Goal: Communication & Community: Answer question/provide support

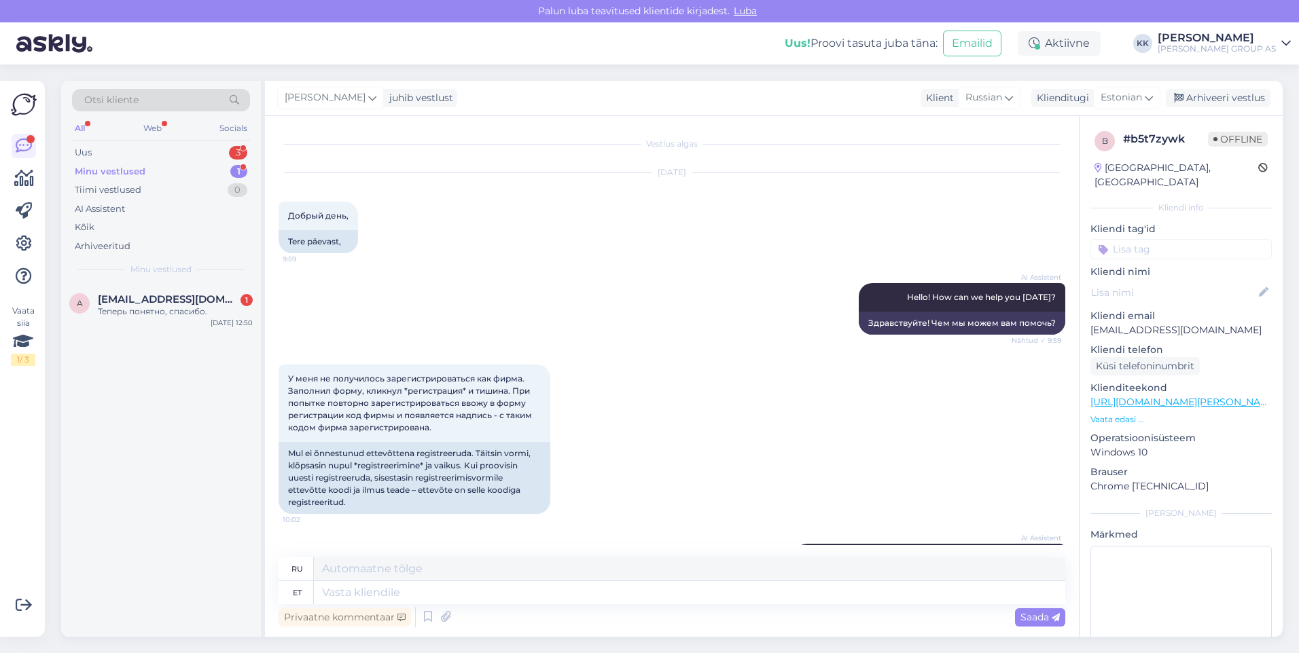
scroll to position [3492, 0]
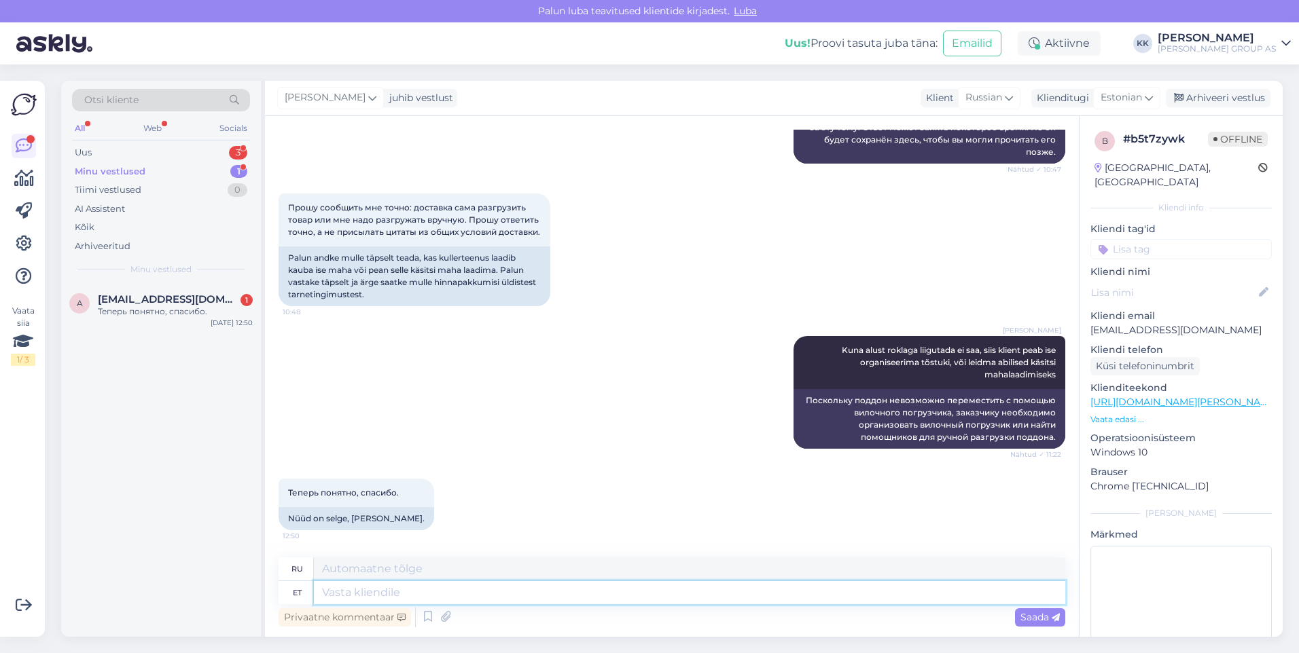
click at [334, 594] on textarea at bounding box center [689, 592] width 751 height 23
type textarea "Palun! Kena päeva jätku!"
click at [1032, 618] on span "Saada" at bounding box center [1039, 617] width 39 height 12
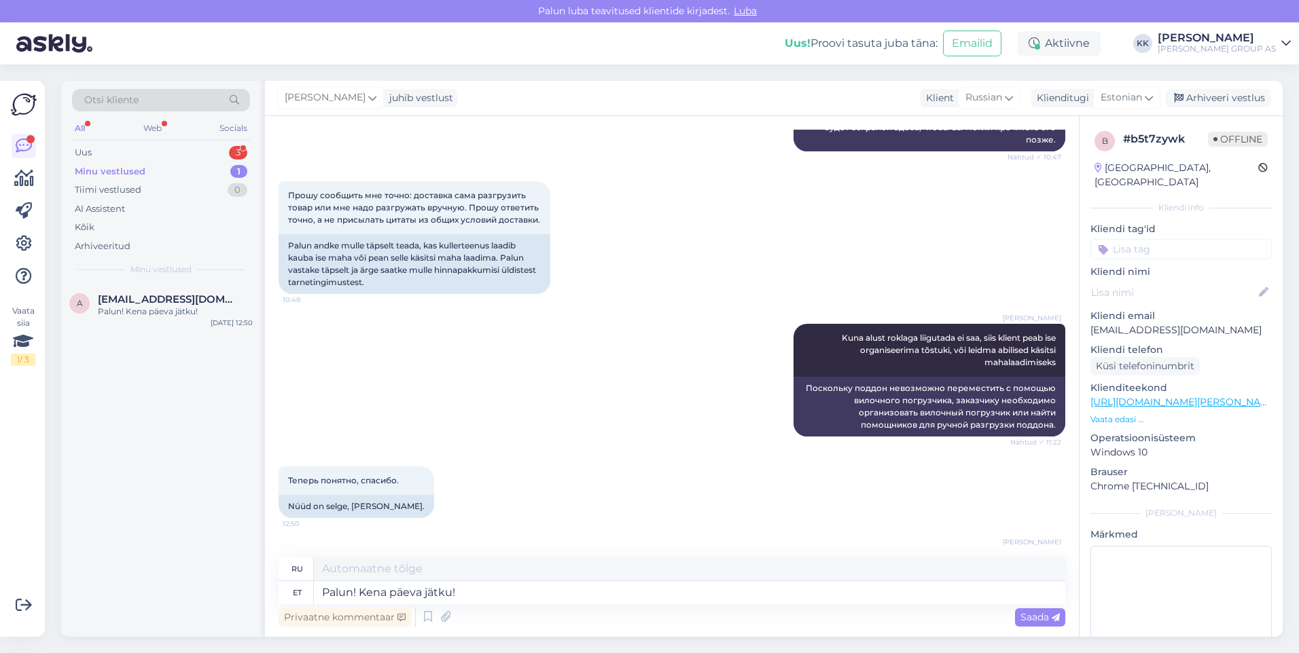
scroll to position [3574, 0]
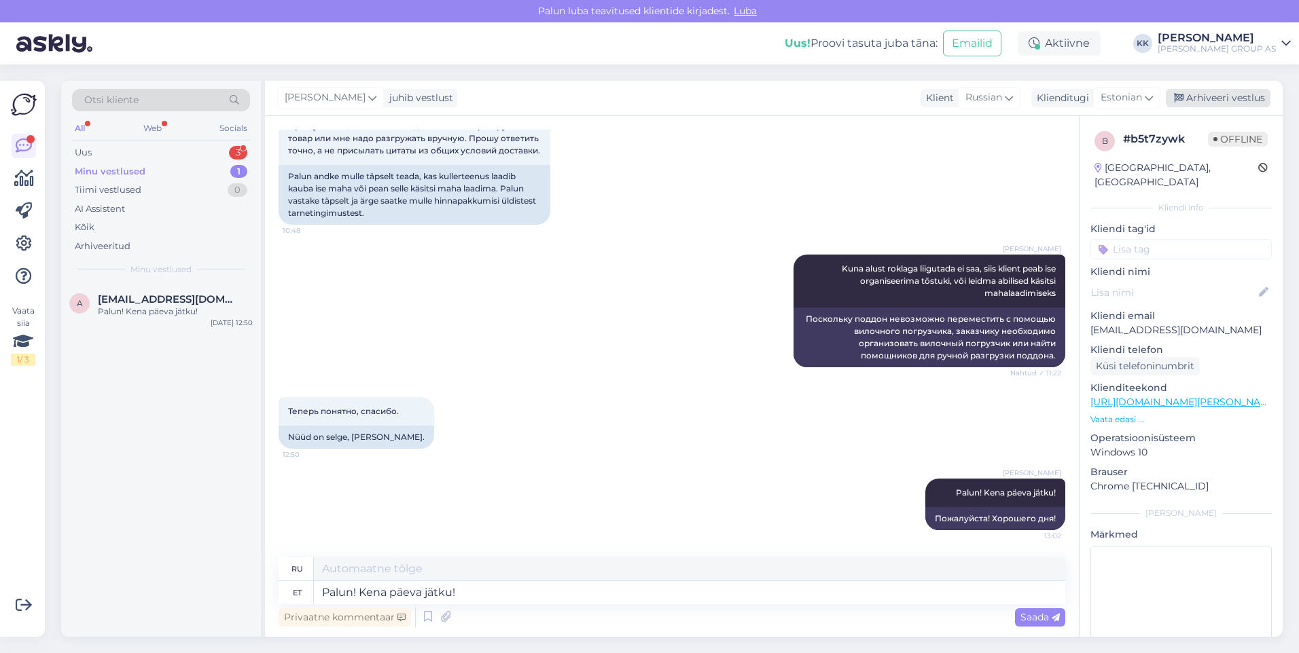
click at [1207, 92] on div "Arhiveeri vestlus" at bounding box center [1217, 98] width 105 height 18
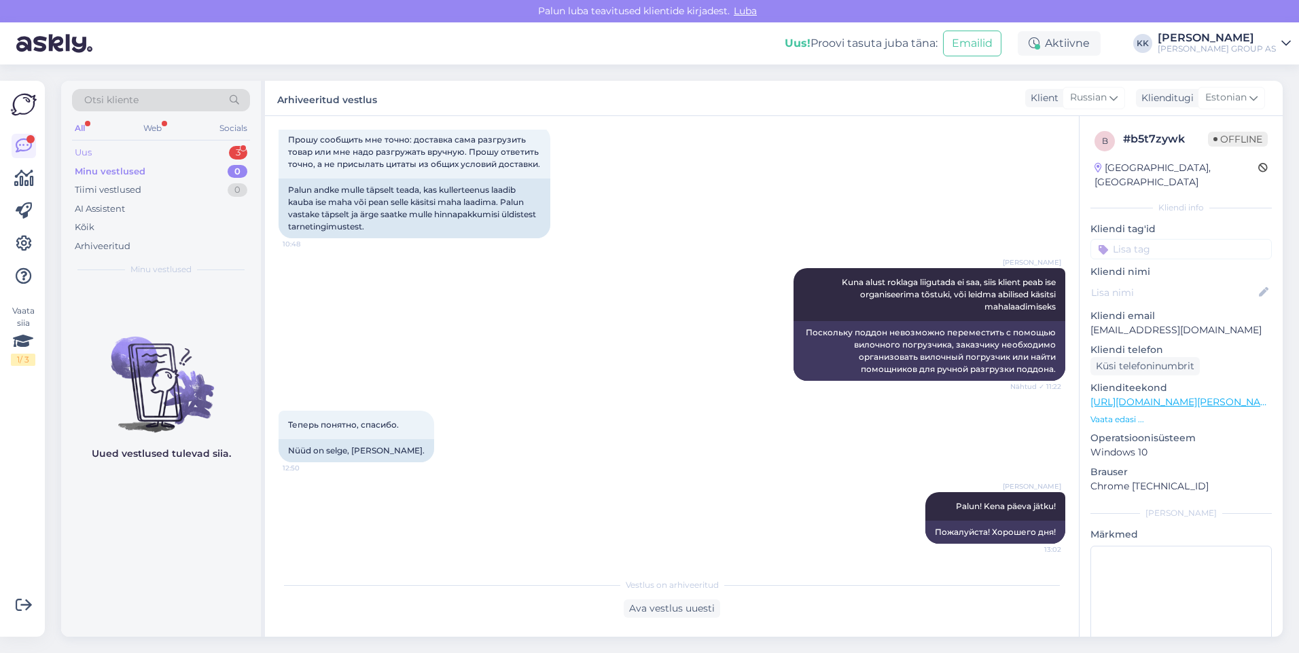
click at [99, 149] on div "Uus 3" at bounding box center [161, 152] width 178 height 19
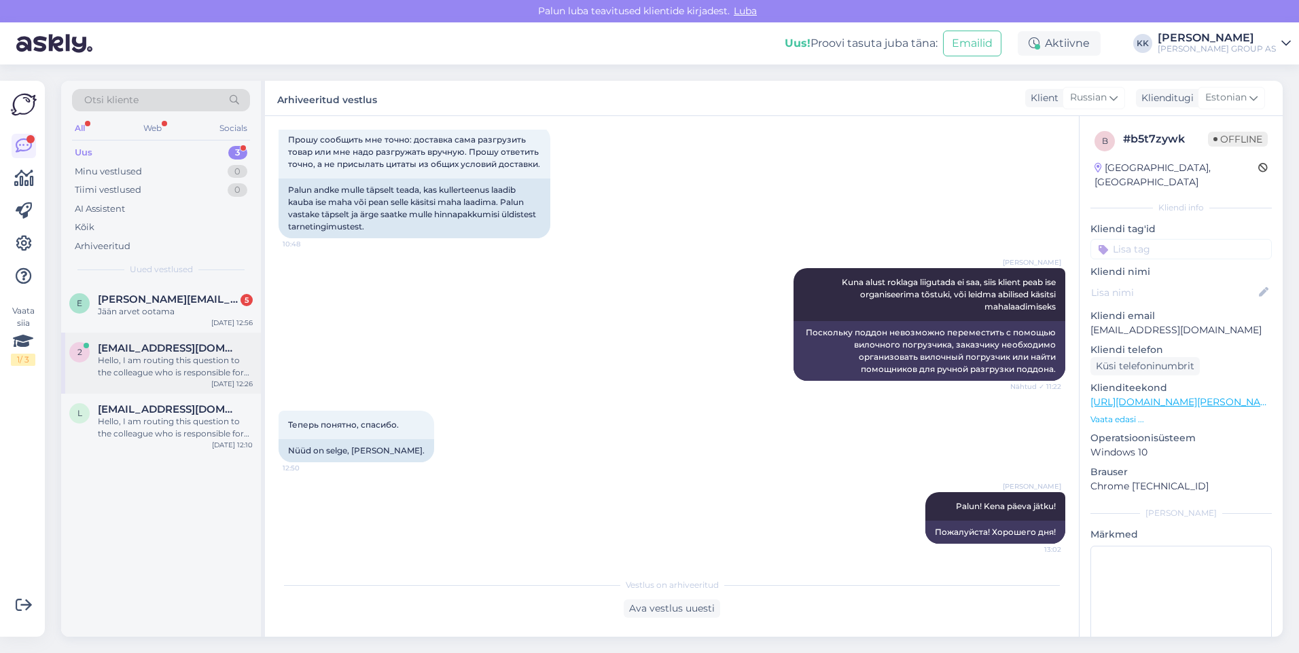
click at [147, 350] on span "[EMAIL_ADDRESS][DOMAIN_NAME]" at bounding box center [168, 348] width 141 height 12
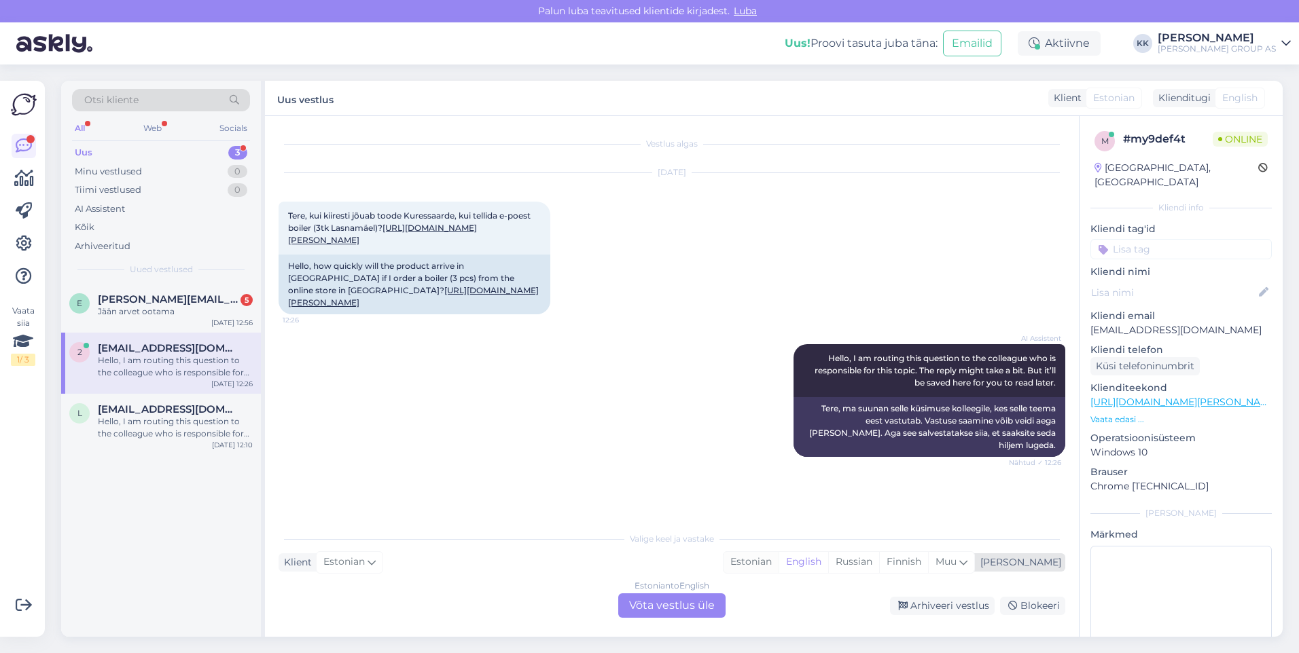
click at [778, 560] on div "Estonian" at bounding box center [750, 562] width 55 height 20
click at [699, 600] on div "Estonian to Estonian Võta vestlus üle" at bounding box center [671, 606] width 107 height 24
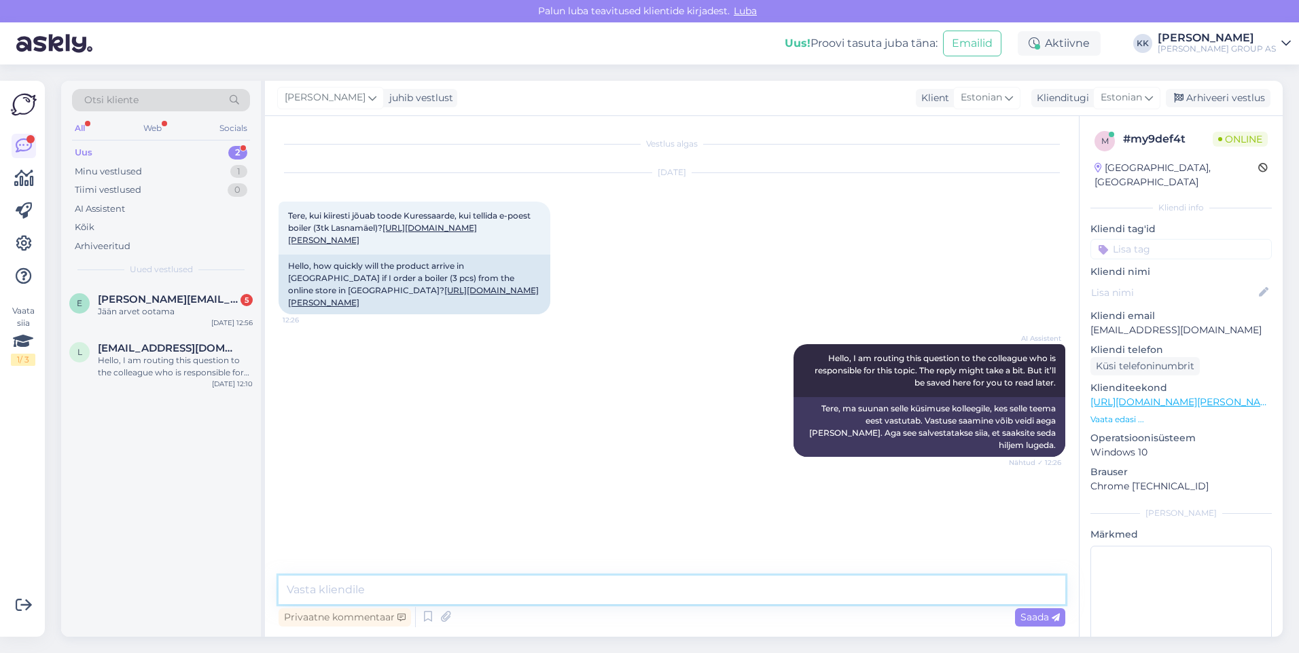
click at [359, 585] on textarea at bounding box center [671, 590] width 786 height 29
type textarea "Tarneaeg on 3-5 tööpäeva"
click at [1030, 613] on span "Saada" at bounding box center [1039, 617] width 39 height 12
click at [162, 301] on span "[PERSON_NAME][EMAIL_ADDRESS][DOMAIN_NAME]" at bounding box center [168, 299] width 141 height 12
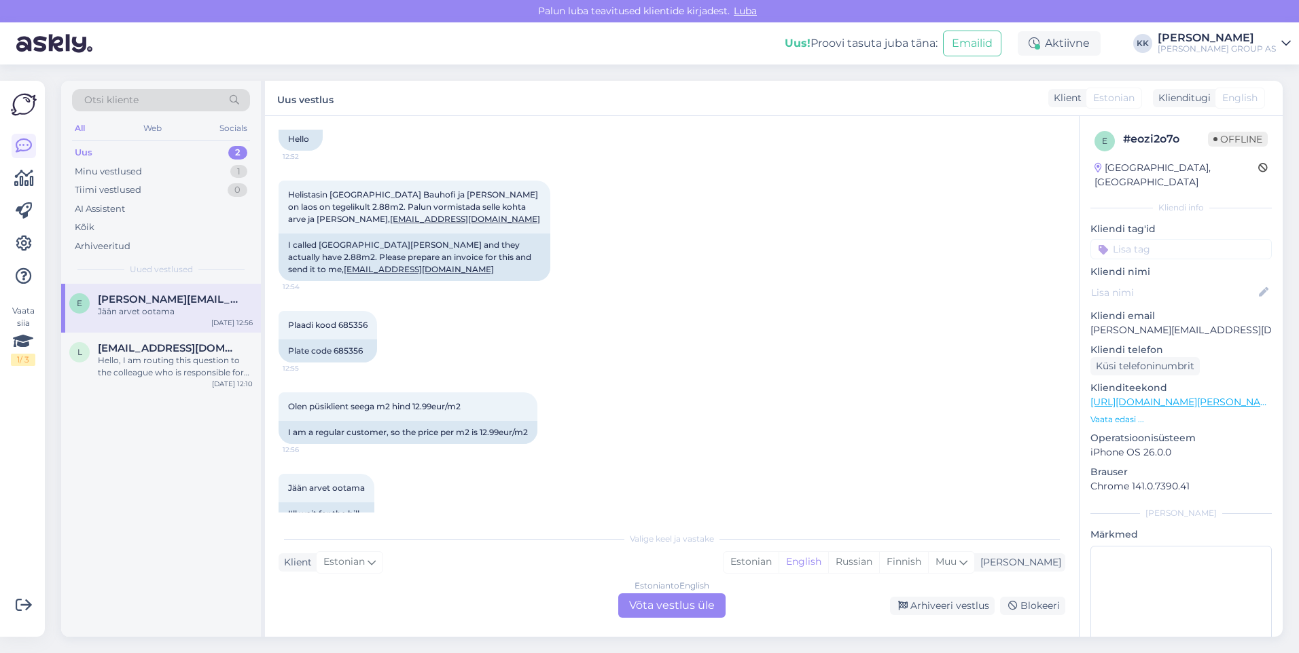
scroll to position [815, 0]
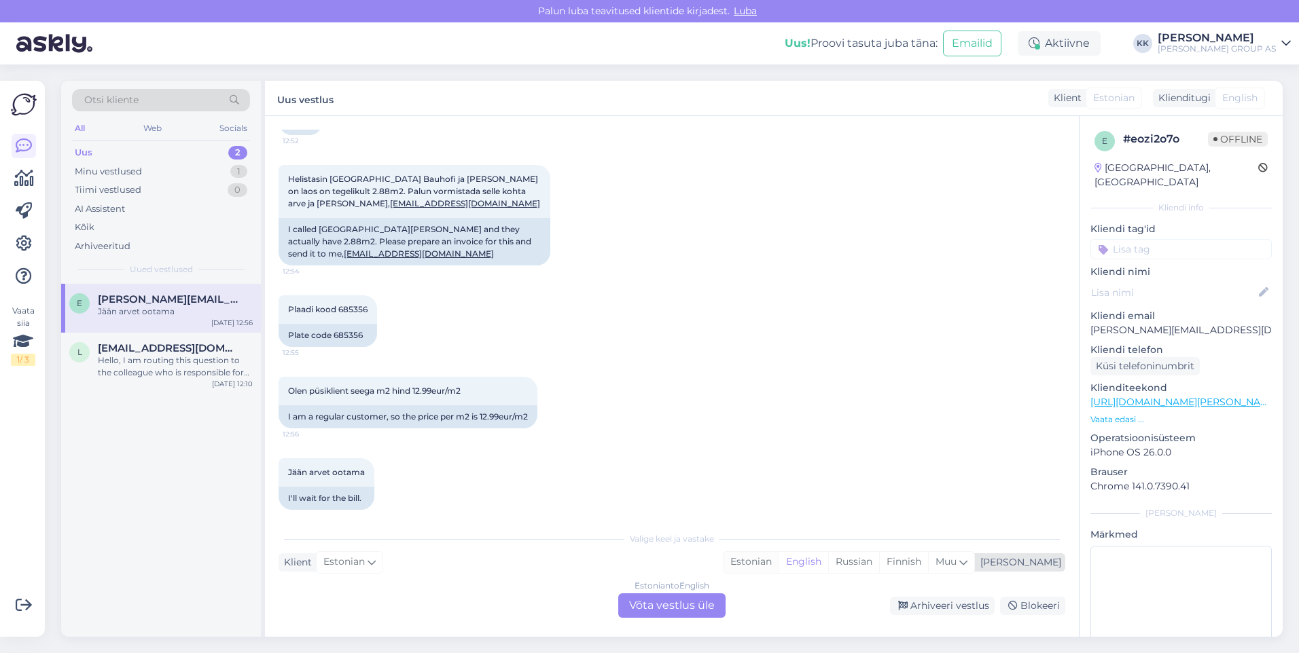
click at [778, 561] on div "Estonian" at bounding box center [750, 562] width 55 height 20
click at [661, 605] on div "Estonian to Estonian Võta vestlus üle" at bounding box center [671, 606] width 107 height 24
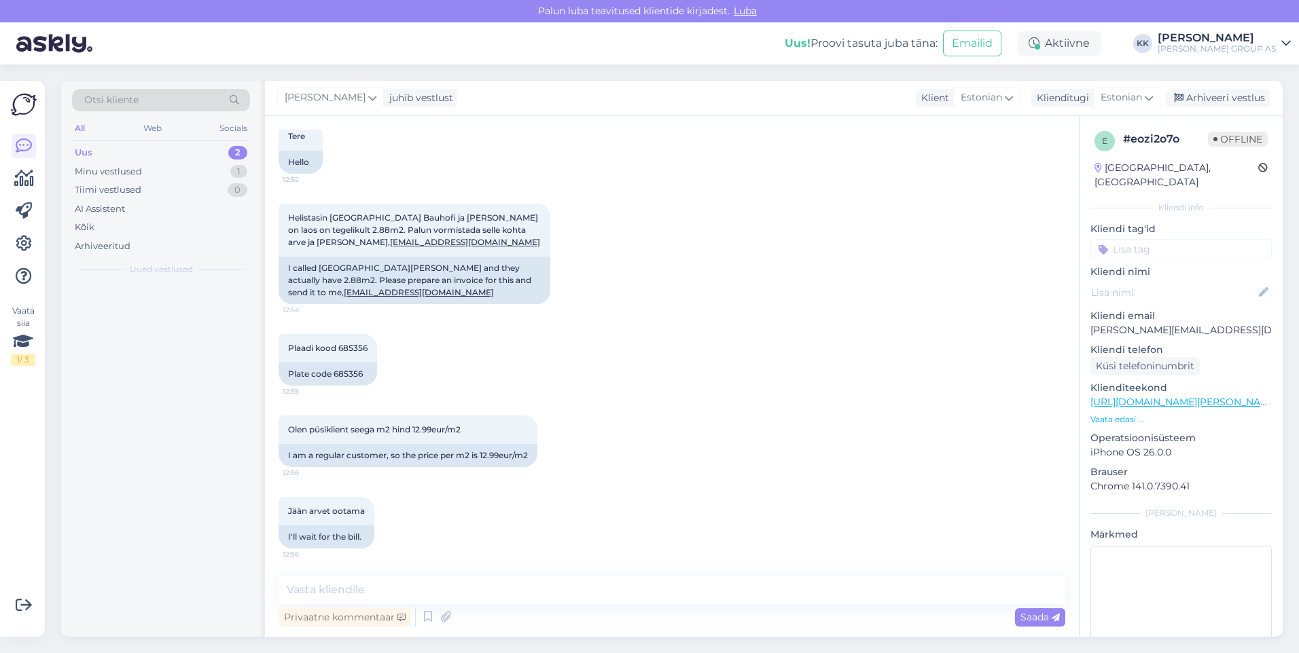
scroll to position [764, 0]
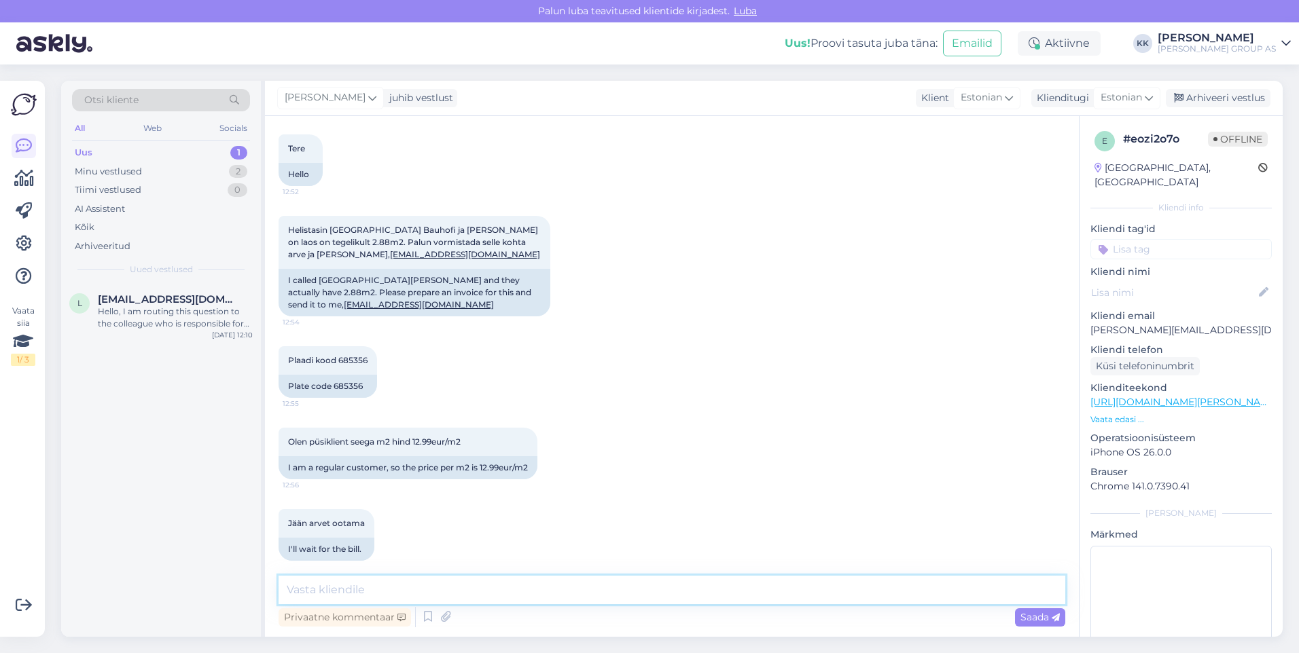
click at [325, 592] on textarea at bounding box center [671, 590] width 786 height 29
type textarea "Palun pöörduge ostusooviga [GEOGRAPHIC_DATA] Bauhofi müügijuhi [PERSON_NAME]:"
click at [1032, 617] on span "Saada" at bounding box center [1039, 617] width 39 height 12
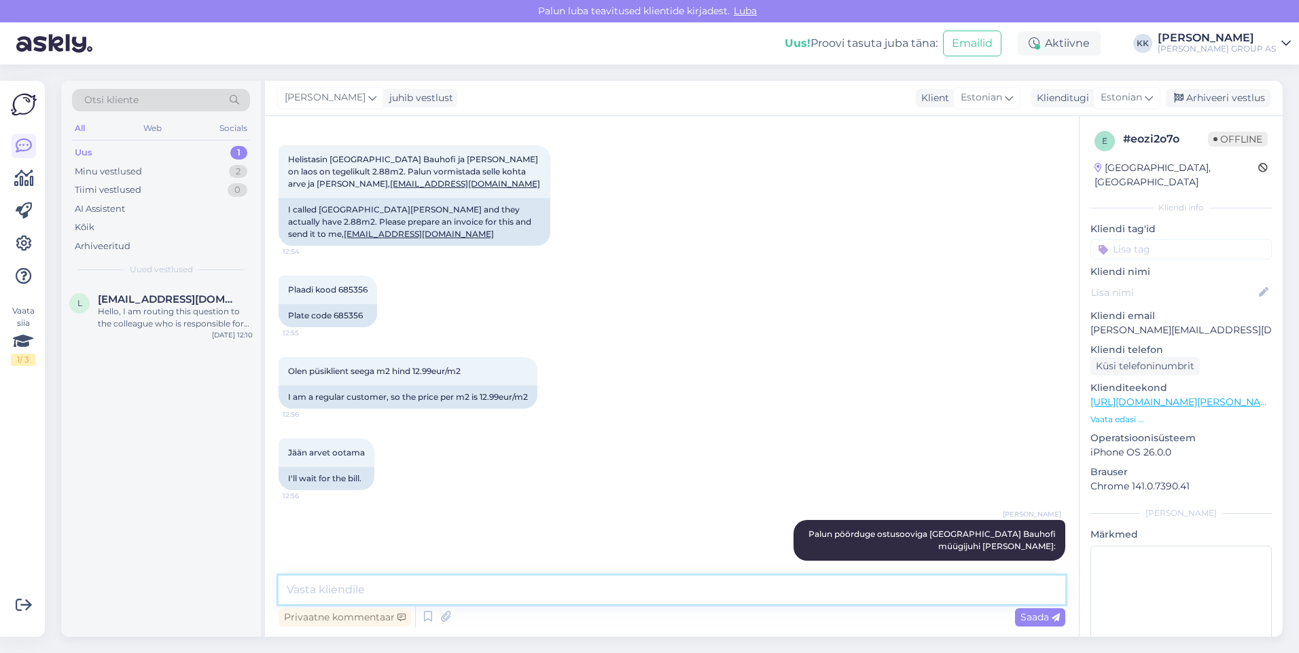
click at [323, 590] on textarea at bounding box center [671, 590] width 786 height 29
paste textarea "[PERSON_NAME] 53857225 [EMAIL_ADDRESS][PERSON_NAME][DOMAIN_NAME]"
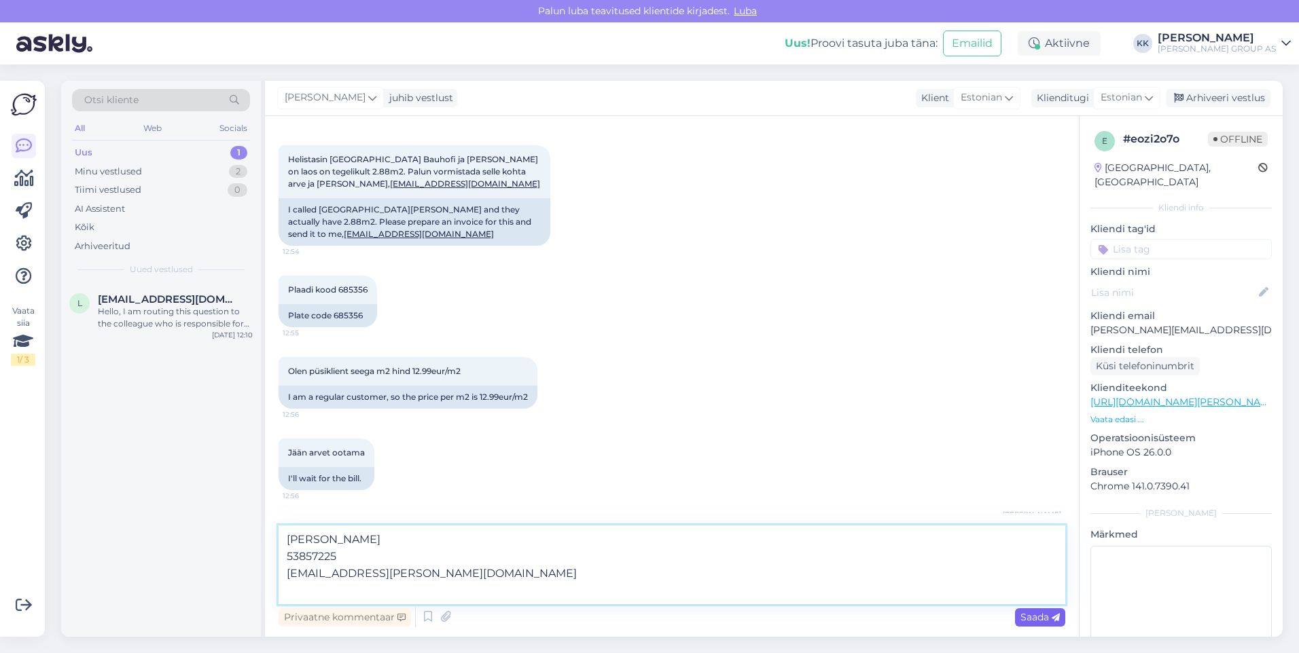
type textarea "[PERSON_NAME] 53857225 [EMAIL_ADDRESS][PERSON_NAME][DOMAIN_NAME]"
click at [1029, 617] on span "Saada" at bounding box center [1039, 617] width 39 height 12
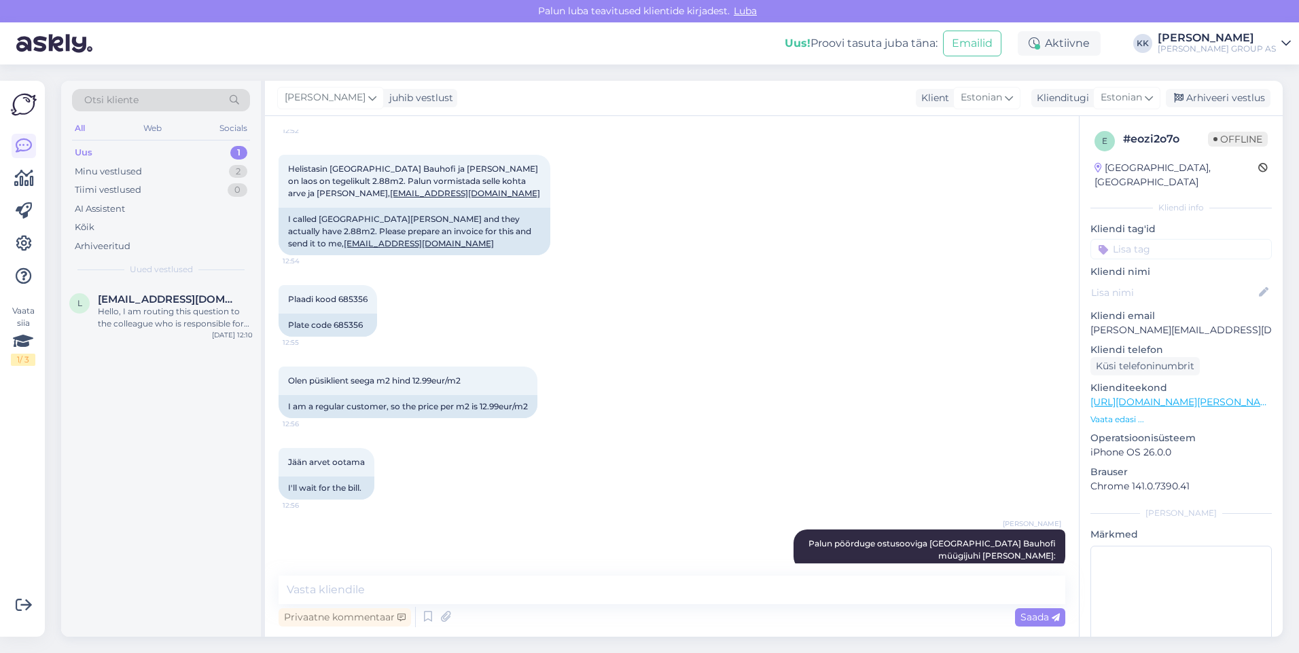
scroll to position [930, 0]
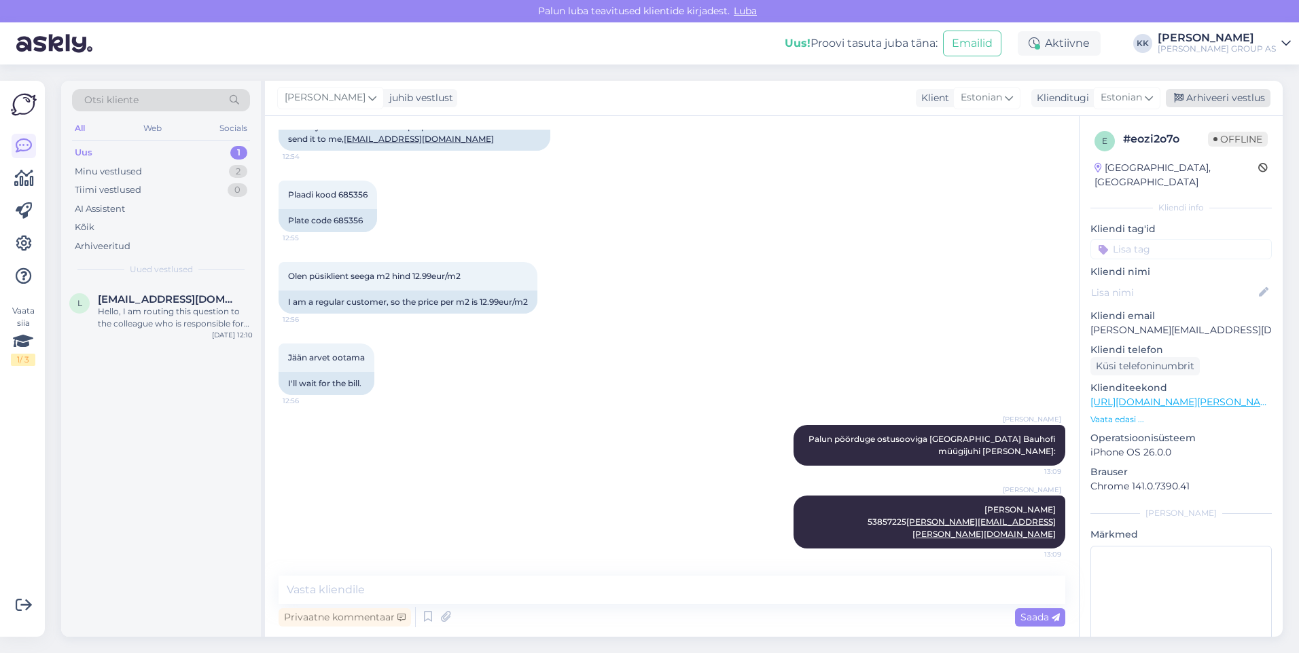
click at [1214, 93] on div "Arhiveeri vestlus" at bounding box center [1217, 98] width 105 height 18
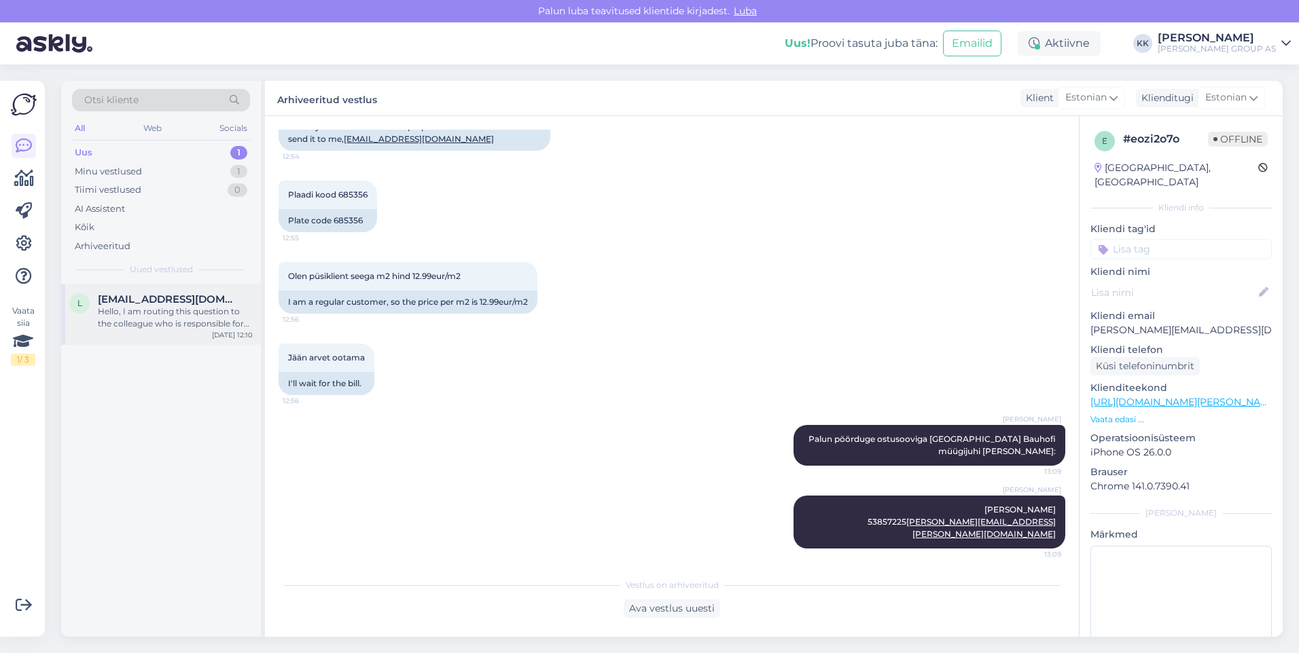
click at [150, 297] on span "[EMAIL_ADDRESS][DOMAIN_NAME]" at bounding box center [168, 299] width 141 height 12
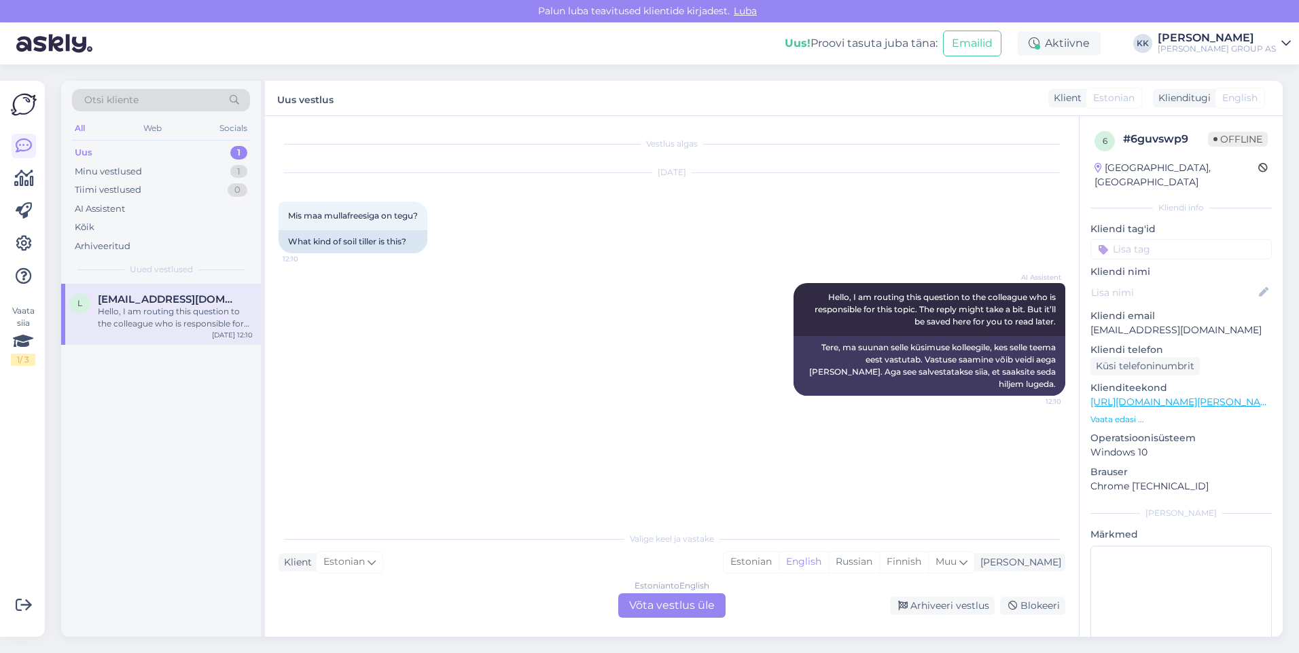
click at [1117, 396] on link "[URL][DOMAIN_NAME][PERSON_NAME]" at bounding box center [1183, 402] width 187 height 12
drag, startPoint x: 1197, startPoint y: 313, endPoint x: 1089, endPoint y: 315, distance: 108.7
click at [1089, 315] on div "6 # 6guvswp9 Offline [GEOGRAPHIC_DATA], [GEOGRAPHIC_DATA] Kliendi info Kliendi …" at bounding box center [1180, 402] width 203 height 573
drag, startPoint x: 1089, startPoint y: 315, endPoint x: 1107, endPoint y: 318, distance: 18.5
copy p "[EMAIL_ADDRESS][DOMAIN_NAME]"
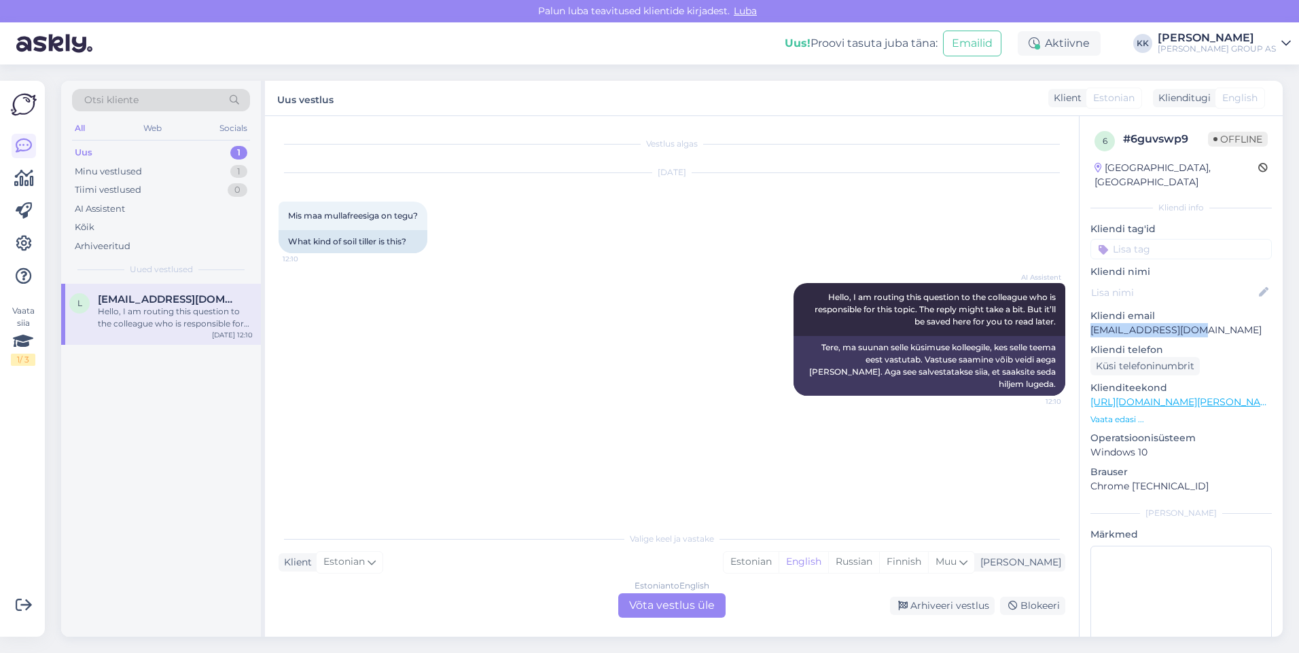
click at [105, 96] on span "Otsi kliente" at bounding box center [111, 100] width 54 height 14
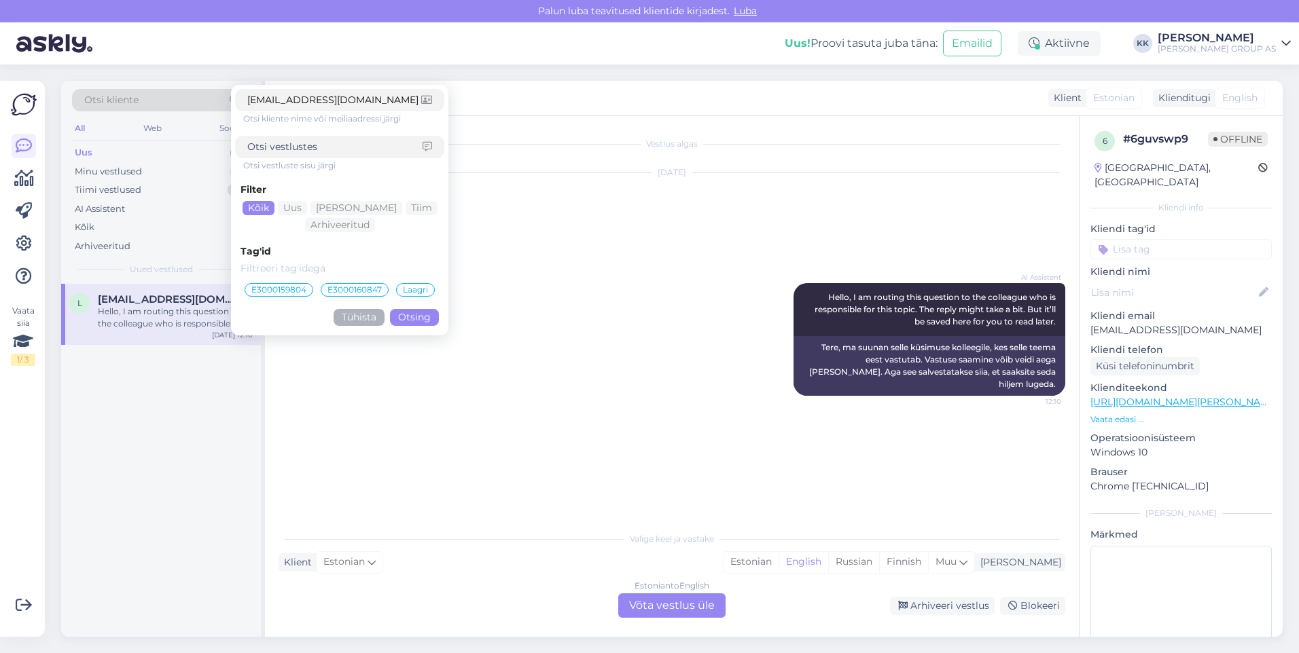
type input "[EMAIL_ADDRESS][DOMAIN_NAME]"
click at [407, 319] on button "Otsing" at bounding box center [414, 317] width 49 height 17
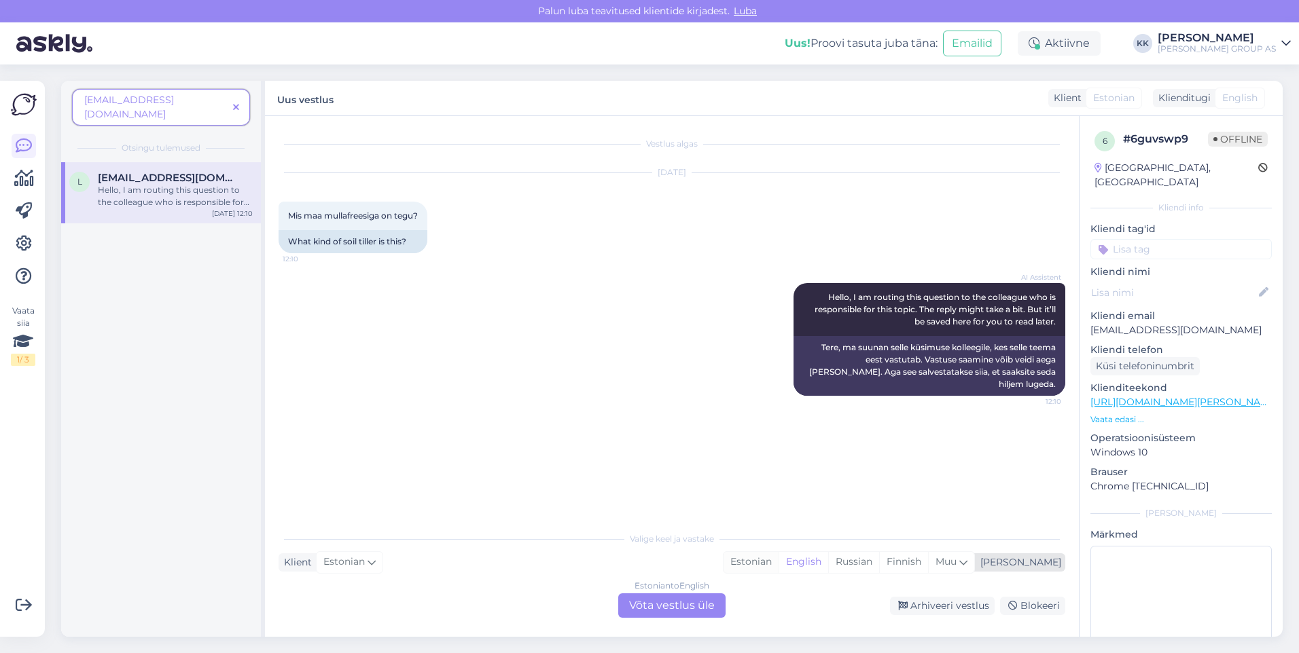
click at [778, 558] on div "Estonian" at bounding box center [750, 562] width 55 height 20
click at [672, 601] on div "Estonian to Estonian Võta vestlus üle" at bounding box center [671, 606] width 107 height 24
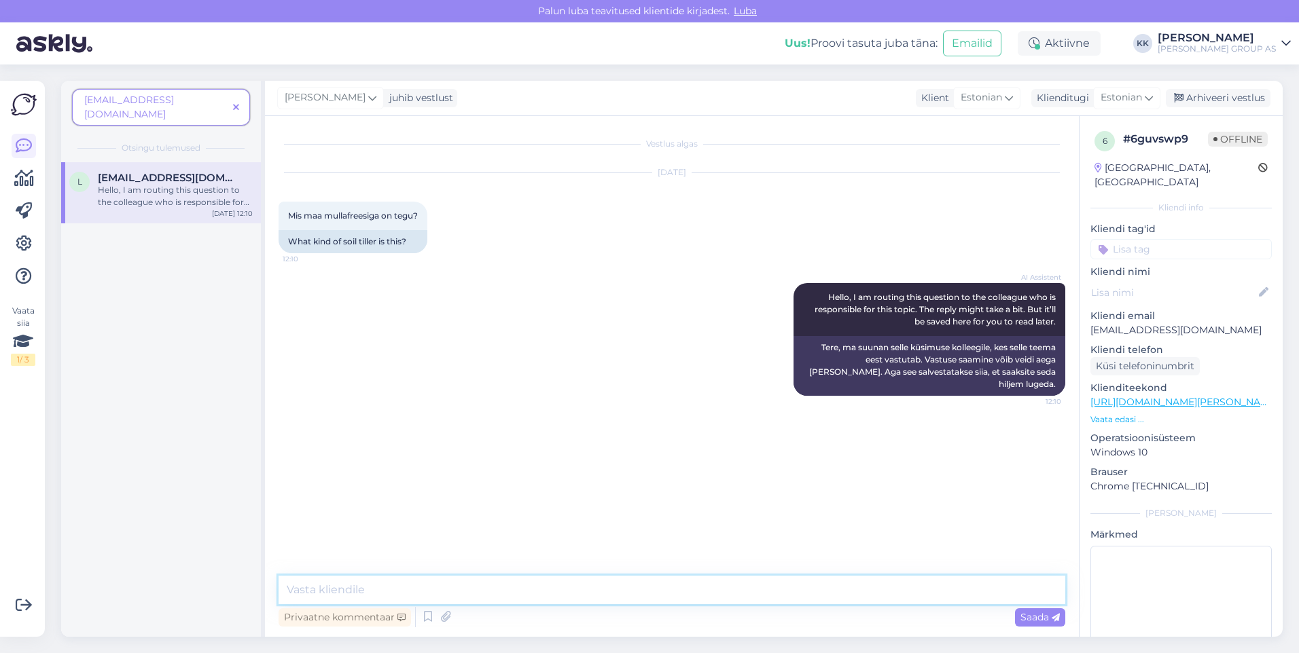
click at [321, 589] on textarea at bounding box center [671, 590] width 786 height 29
type textarea "Palun lisage ka mullafreesi tootekood"
click at [1028, 615] on span "Saada" at bounding box center [1039, 617] width 39 height 12
click at [1221, 92] on div "Arhiveeri vestlus" at bounding box center [1217, 98] width 105 height 18
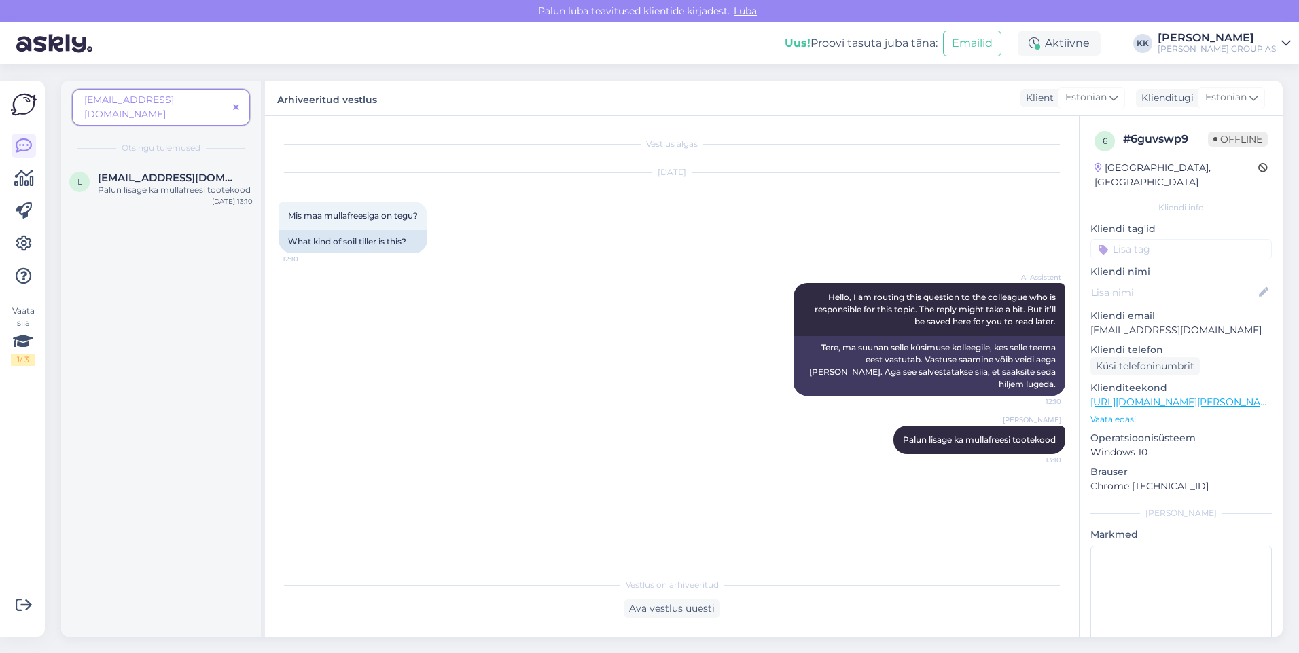
click at [242, 101] on span at bounding box center [236, 108] width 17 height 14
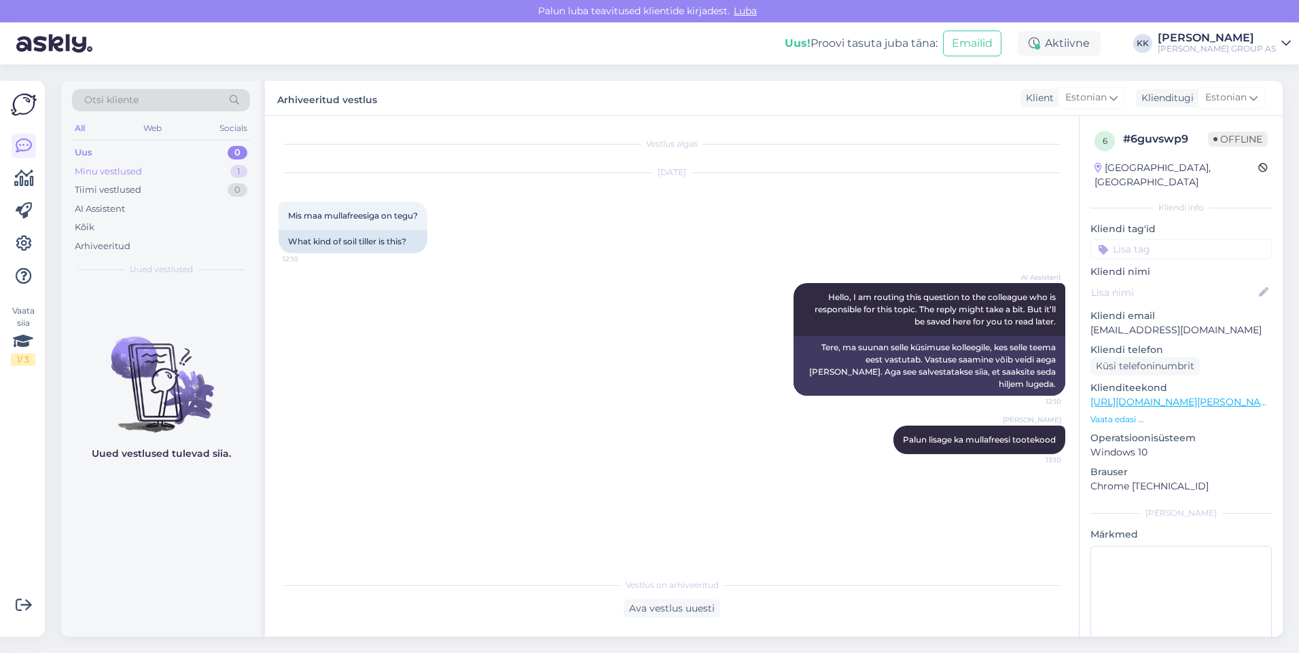
click at [101, 166] on div "Minu vestlused" at bounding box center [108, 172] width 67 height 14
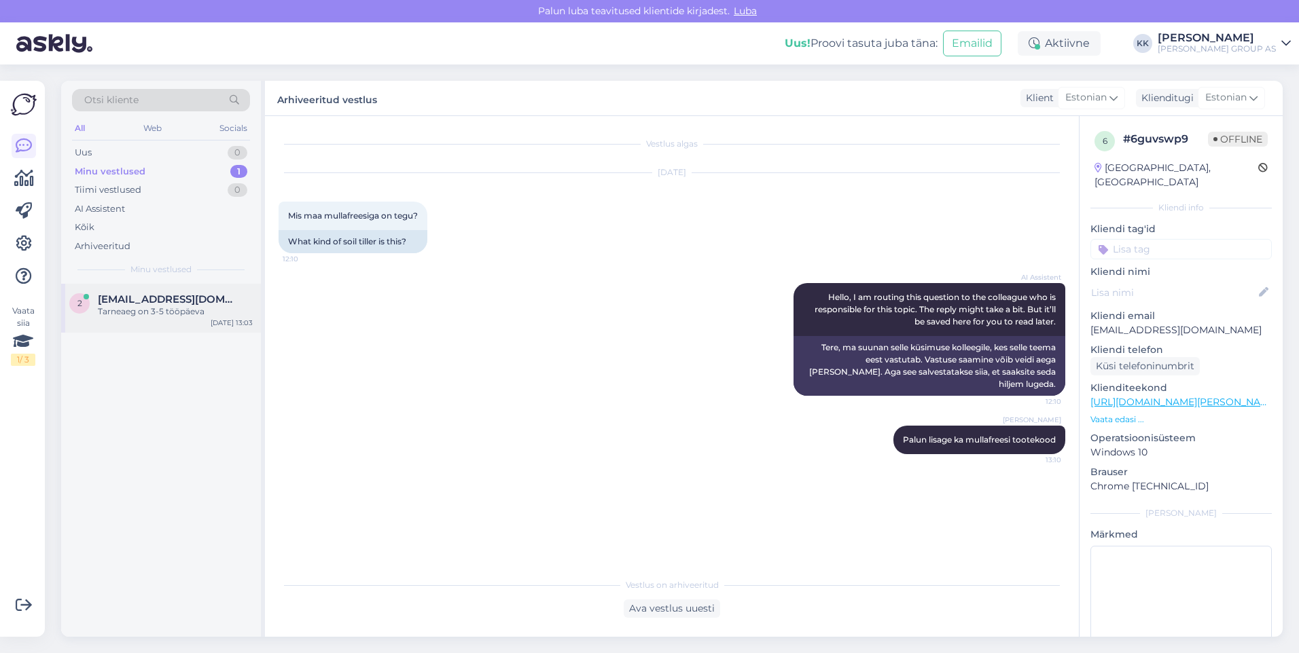
click at [145, 300] on span "[EMAIL_ADDRESS][DOMAIN_NAME]" at bounding box center [168, 299] width 141 height 12
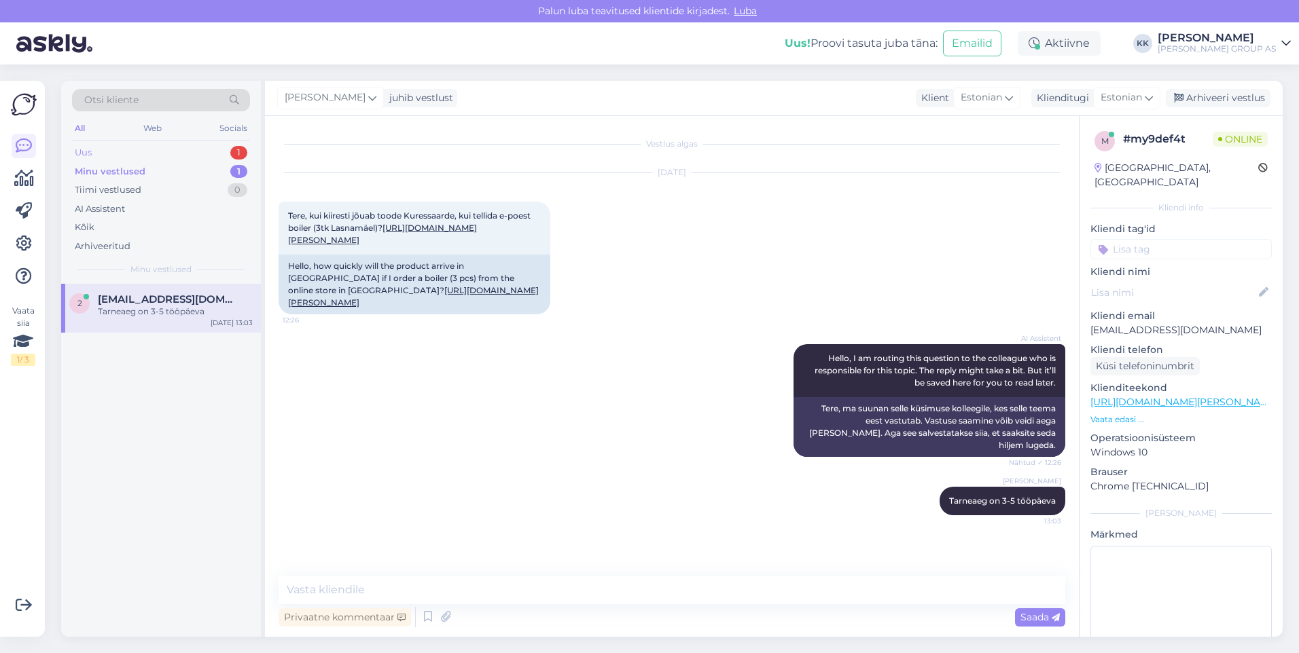
click at [107, 147] on div "Uus 1" at bounding box center [161, 152] width 178 height 19
click at [168, 310] on div "Hello, I am routing this question to the colleague who is responsible for this …" at bounding box center [175, 318] width 155 height 24
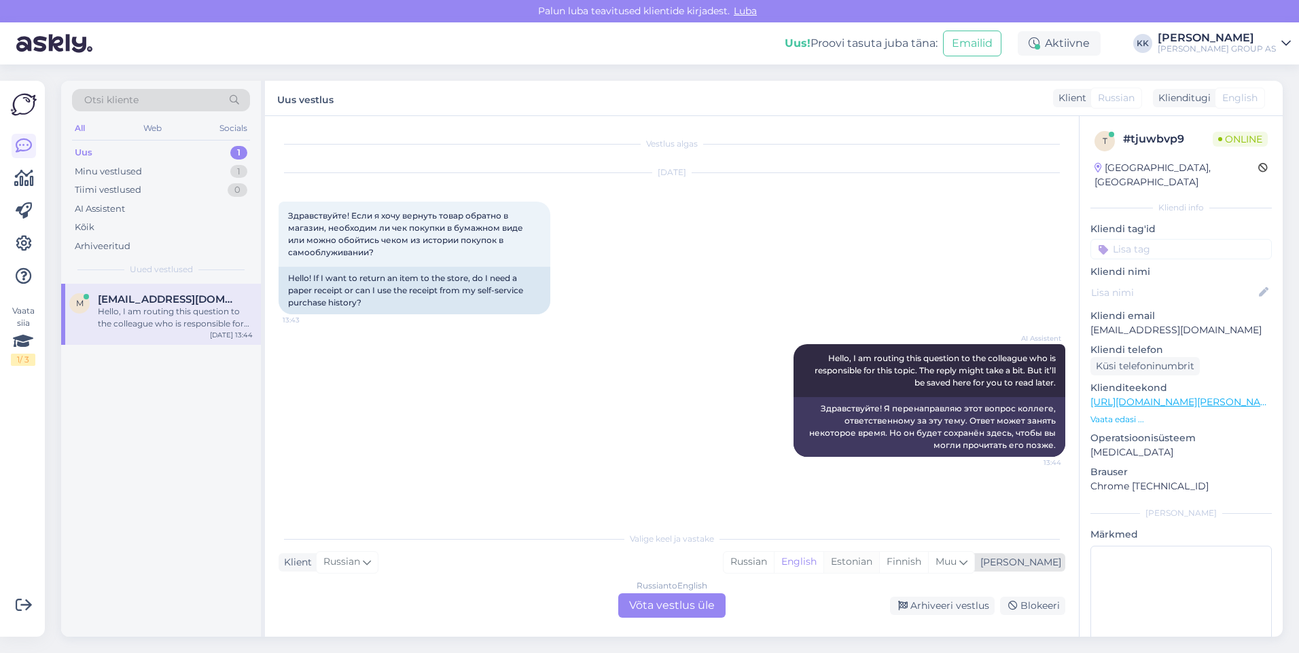
click at [879, 558] on div "Estonian" at bounding box center [851, 562] width 56 height 20
click at [666, 602] on div "Russian to Estonian Võta vestlus üle" at bounding box center [671, 606] width 107 height 24
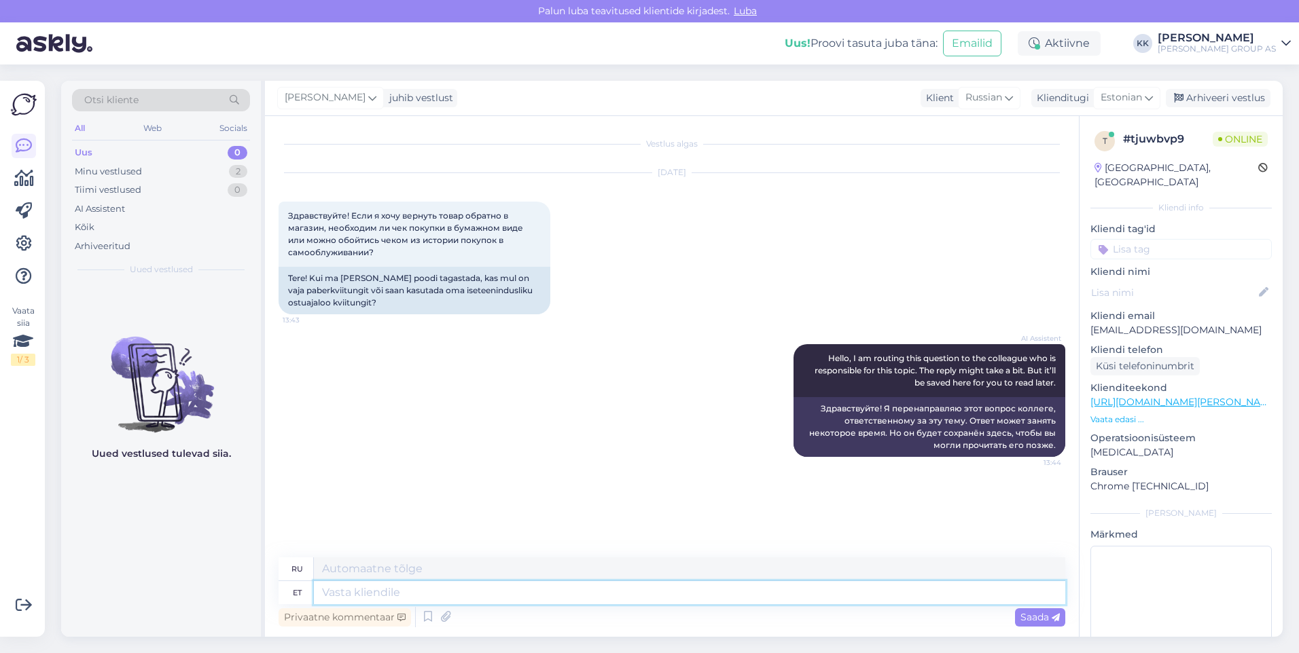
click at [333, 592] on textarea at bounding box center [689, 592] width 751 height 23
type textarea "[PERSON_NAME]"
type textarea "Если"
type textarea "Kui ol"
type textarea "Если вы"
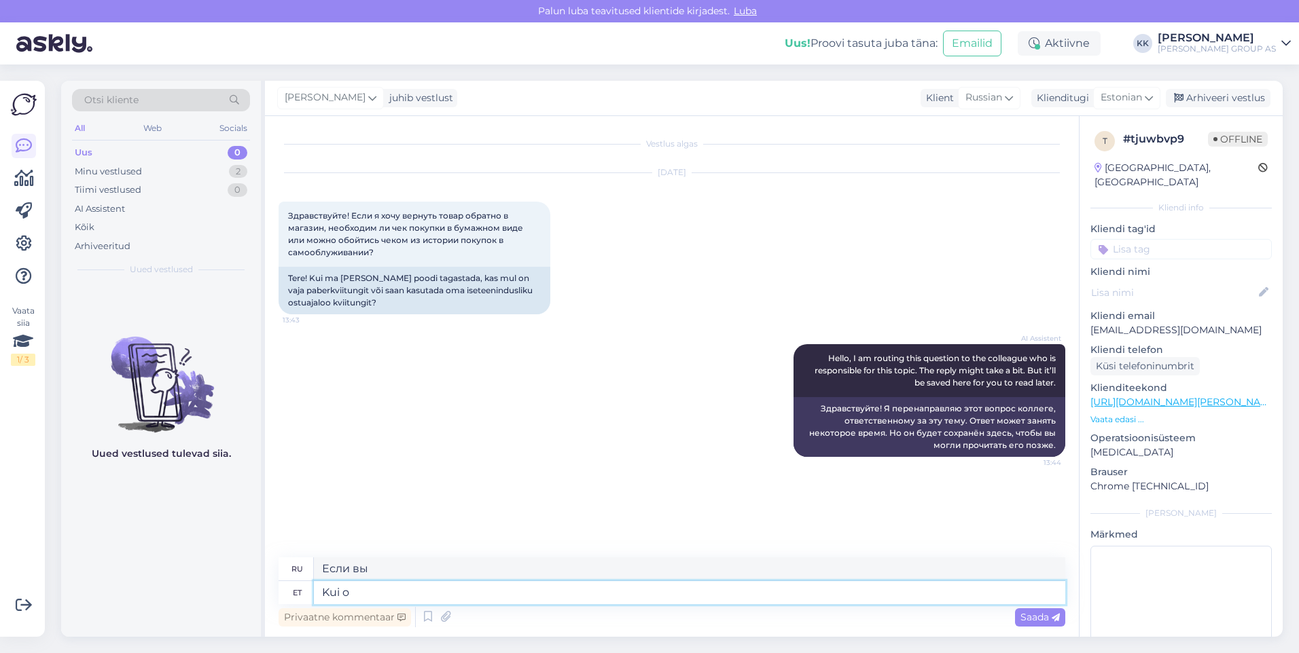
type textarea "[PERSON_NAME]"
type textarea "Если"
type textarea "Kui arve"
type textarea "Если счет-фактура"
type textarea "Kui arve number"
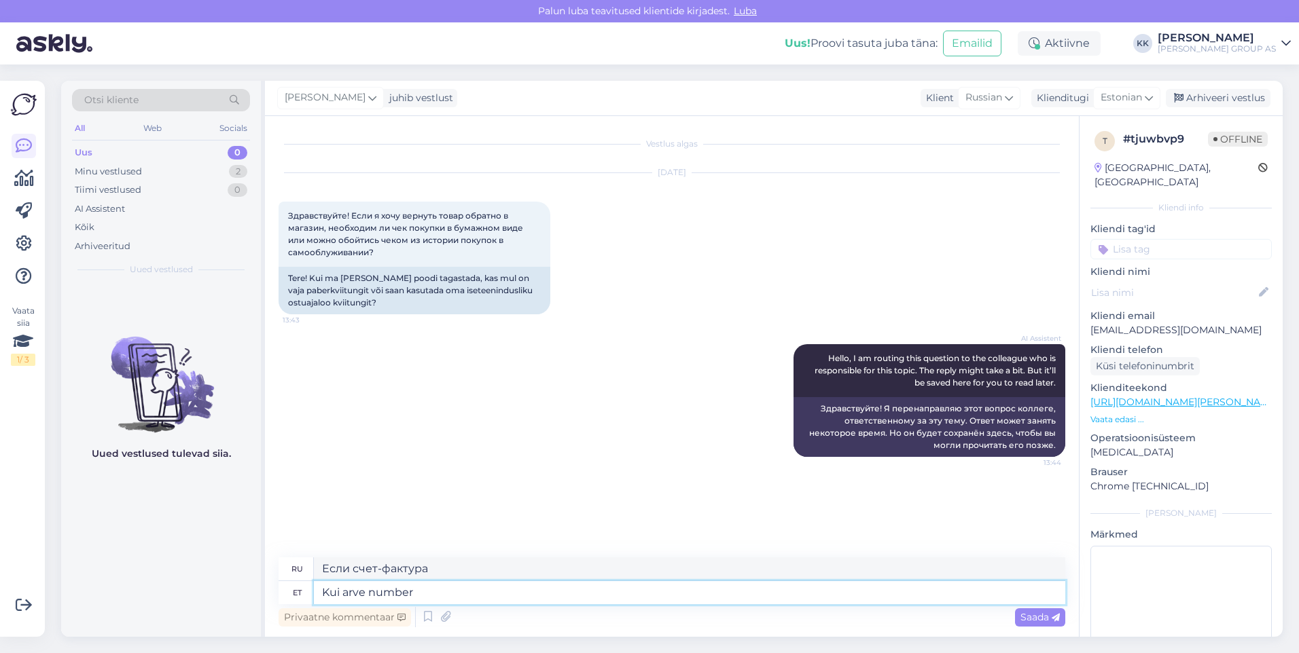
type textarea "Если номер счета-фактуры"
type textarea "Kui arve number on olemas, s"
type textarea "Если номер счета существует,"
type textarea "Kui arve number on olemas, siis"
type textarea "Если номер счета-фактуры существует, то"
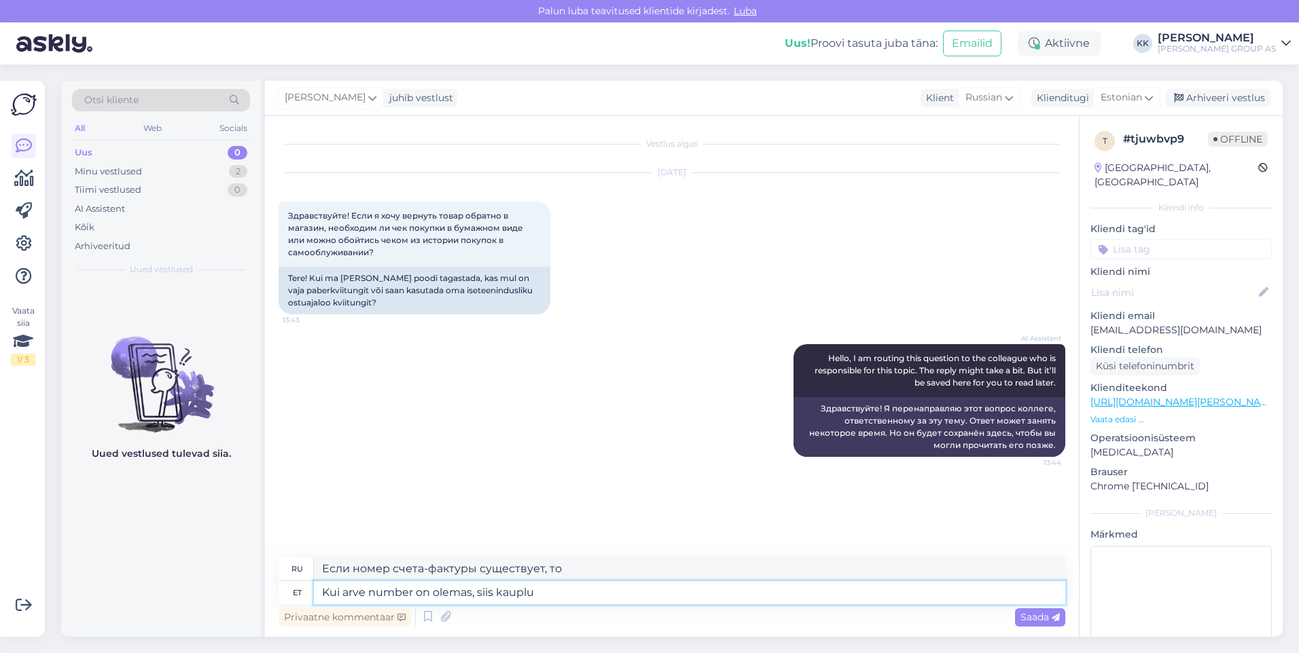
type textarea "Kui arve number on olemas, siis kauplus"
type textarea "Если номер счета доступен, магазин"
type textarea "Kui arve number on olemas, siis kauplus saab"
type textarea "Если номер счета доступен, магазин может"
type textarea "Kui arve number on olemas, siis kauplus saab ise arve"
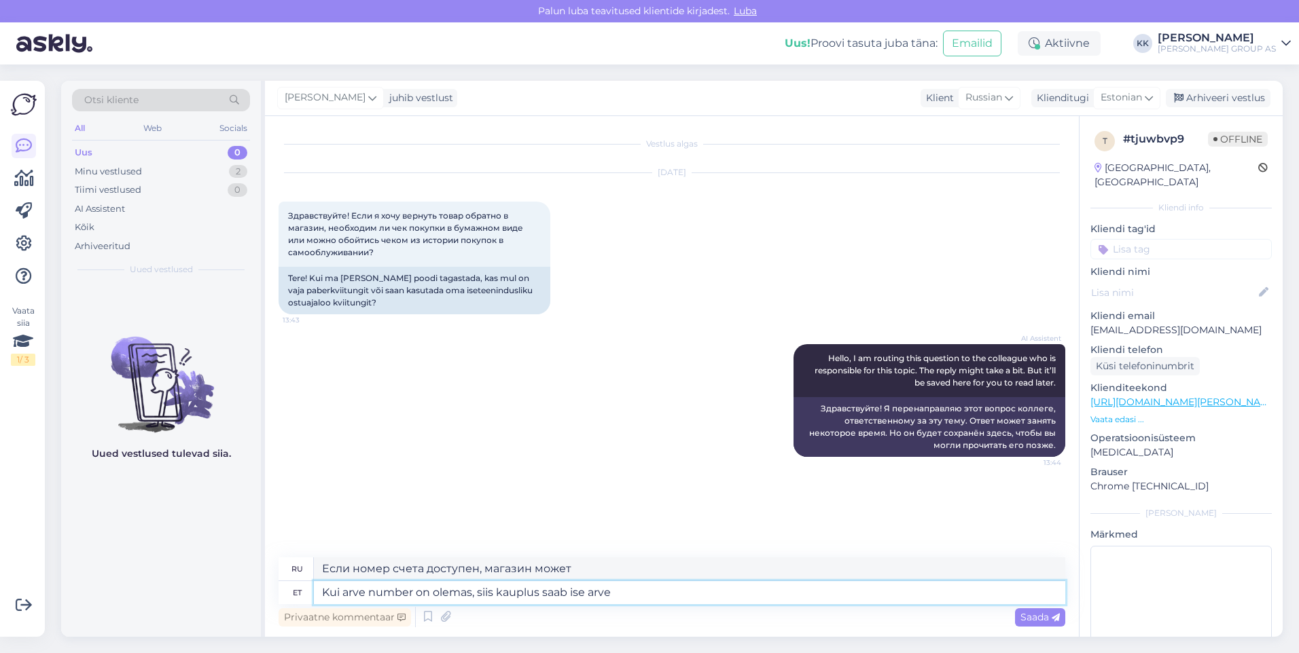
type textarea "Если номер счета доступен, магазин получит сам счет."
type textarea "Kui arve number on olemas, siis kauplus saab ise arve koopia"
type textarea "Если номер счета известен, магазин получит копию самого счета."
type textarea "Kui arve number on olemas, siis kauplus saab ise arve koopia välja"
type textarea "Если номер счета известен, магазин выдаст копию самого счета."
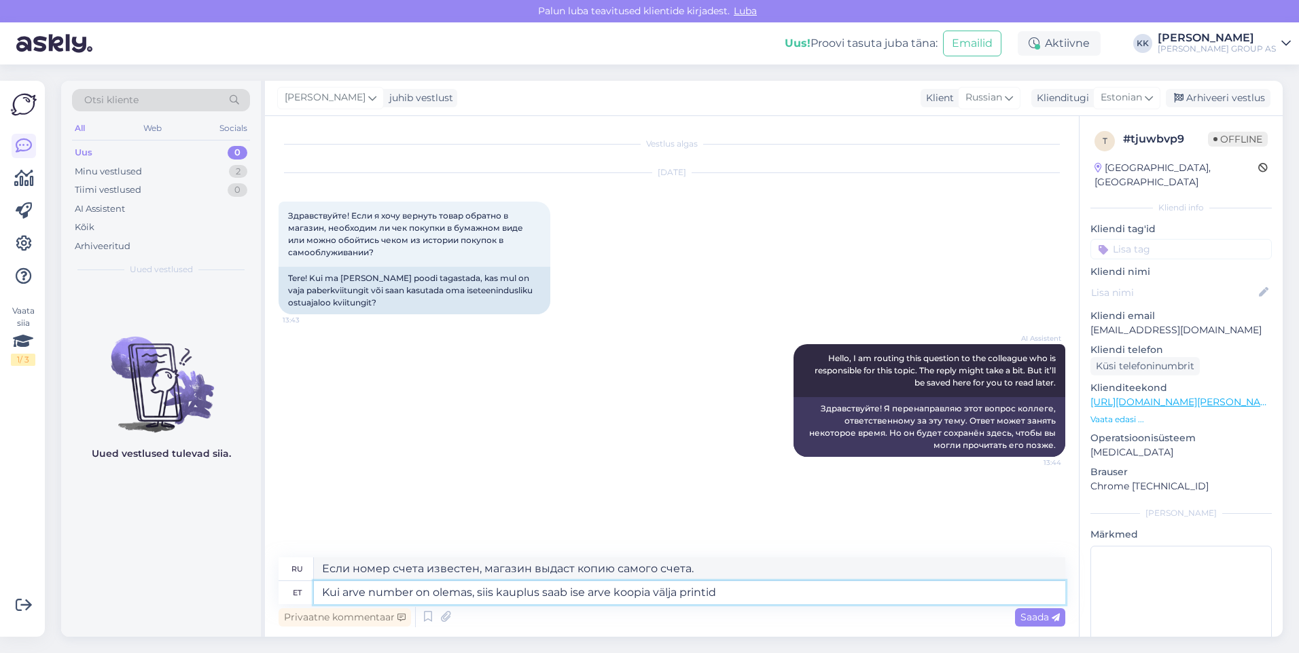
type textarea "Kui arve number on olemas, siis kauplus saab ise arve koopia välja printida"
type textarea "Если номер счета известен, магазин может распечатать копию самого счета."
type textarea "Kui arve number on olemas, siis kauplus saab ise arve koopia välja printida"
click at [1030, 616] on span "Saada" at bounding box center [1039, 617] width 39 height 12
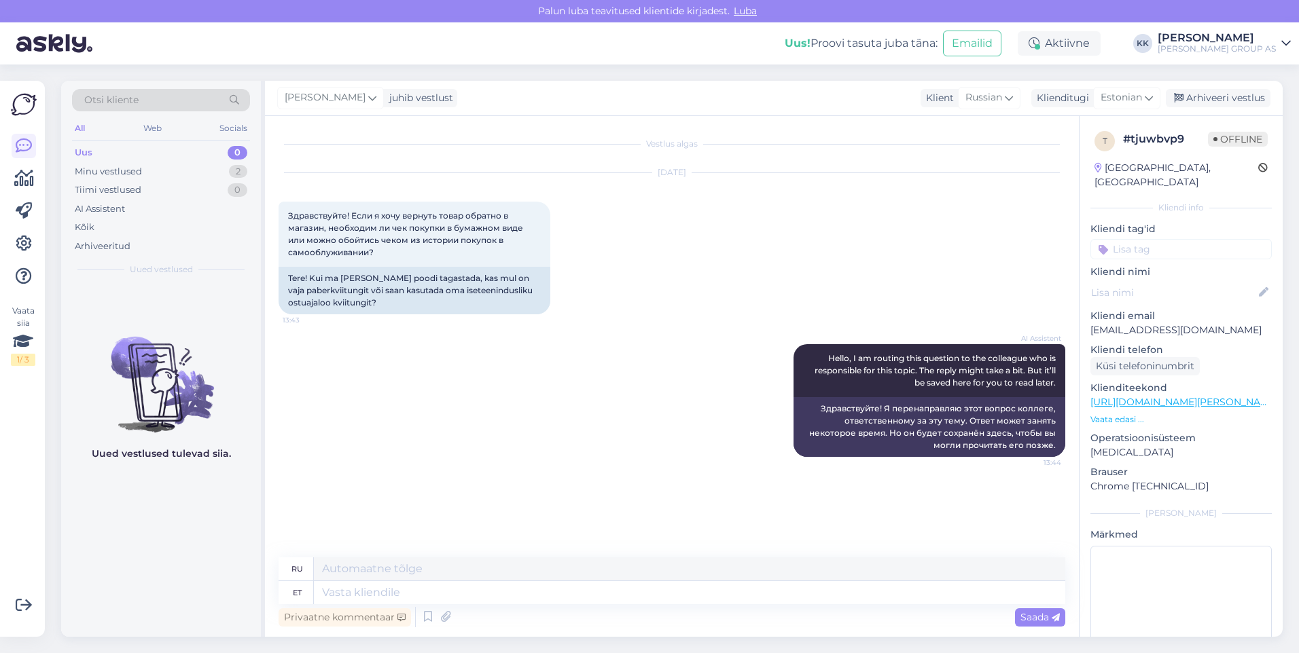
scroll to position [33, 0]
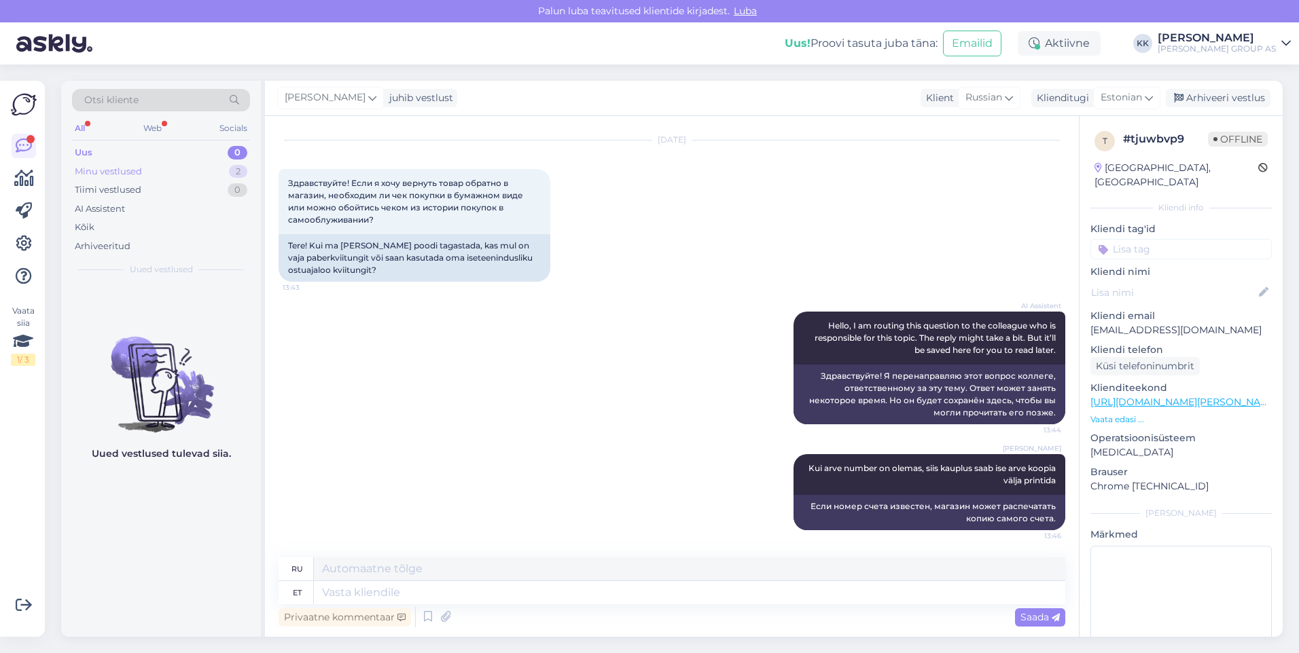
click at [114, 170] on div "Minu vestlused" at bounding box center [108, 172] width 67 height 14
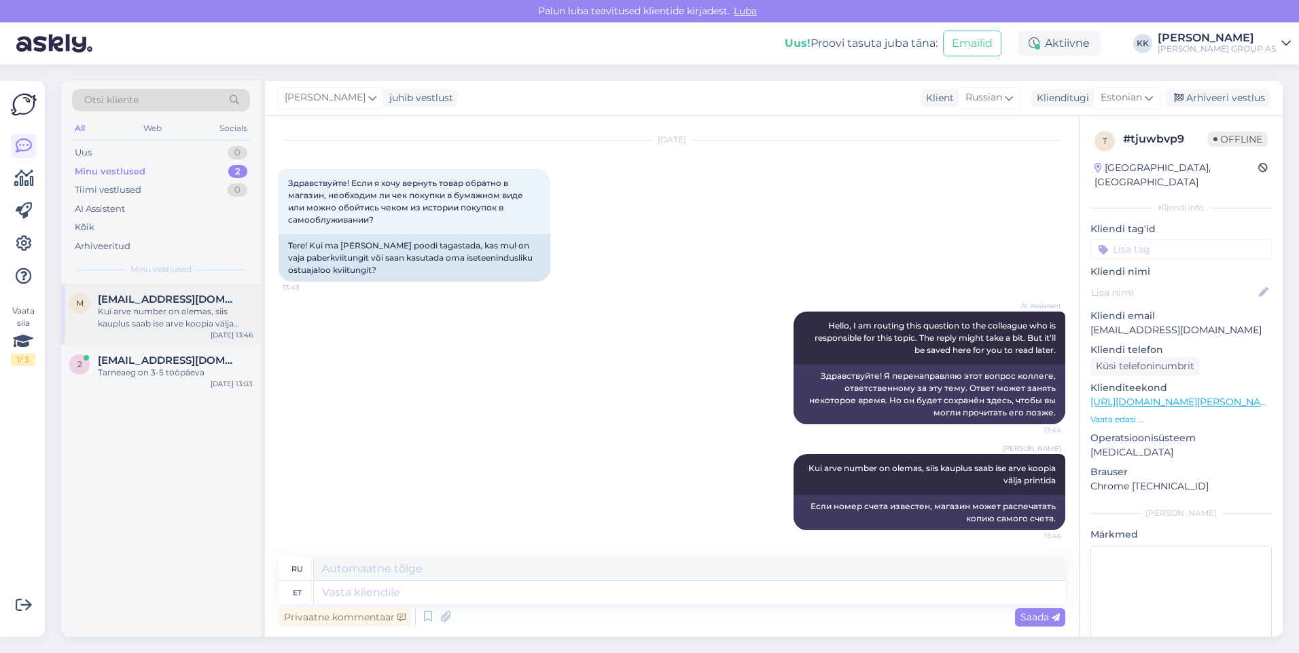
click at [157, 314] on div "Kui arve number on olemas, siis kauplus saab ise arve koopia välja printida" at bounding box center [175, 318] width 155 height 24
click at [1218, 91] on div "Arhiveeri vestlus" at bounding box center [1217, 98] width 105 height 18
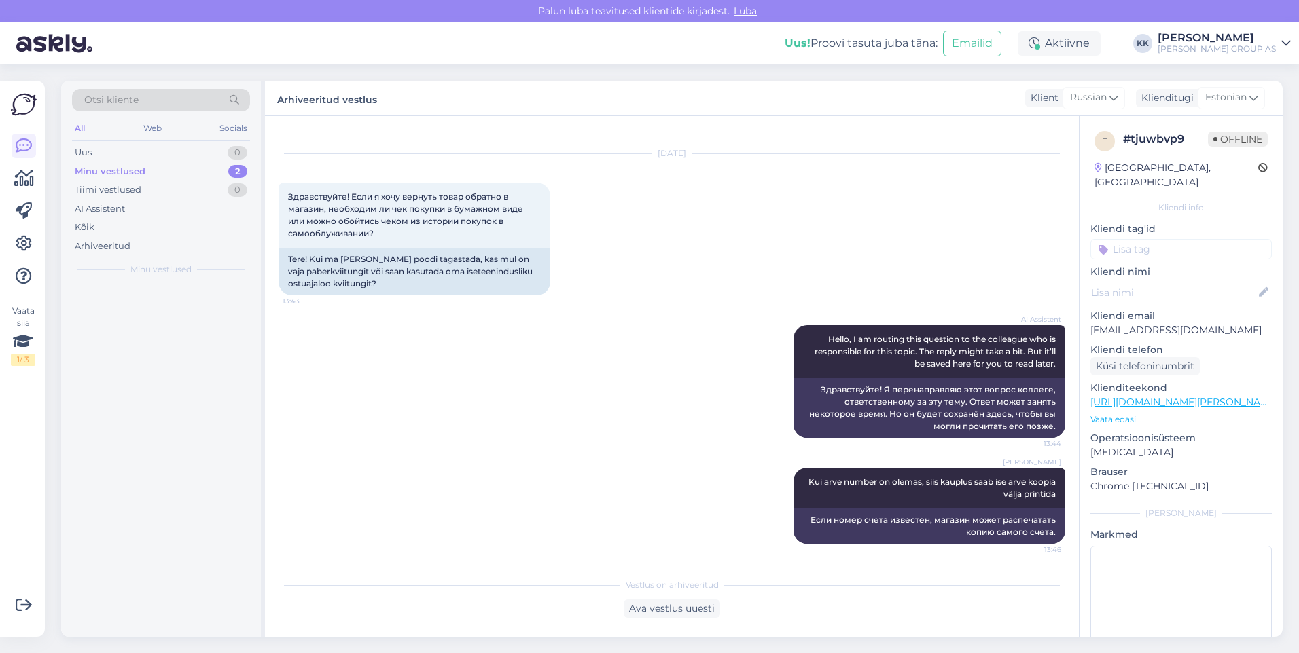
scroll to position [19, 0]
click at [122, 300] on span "[EMAIL_ADDRESS][DOMAIN_NAME]" at bounding box center [168, 299] width 141 height 12
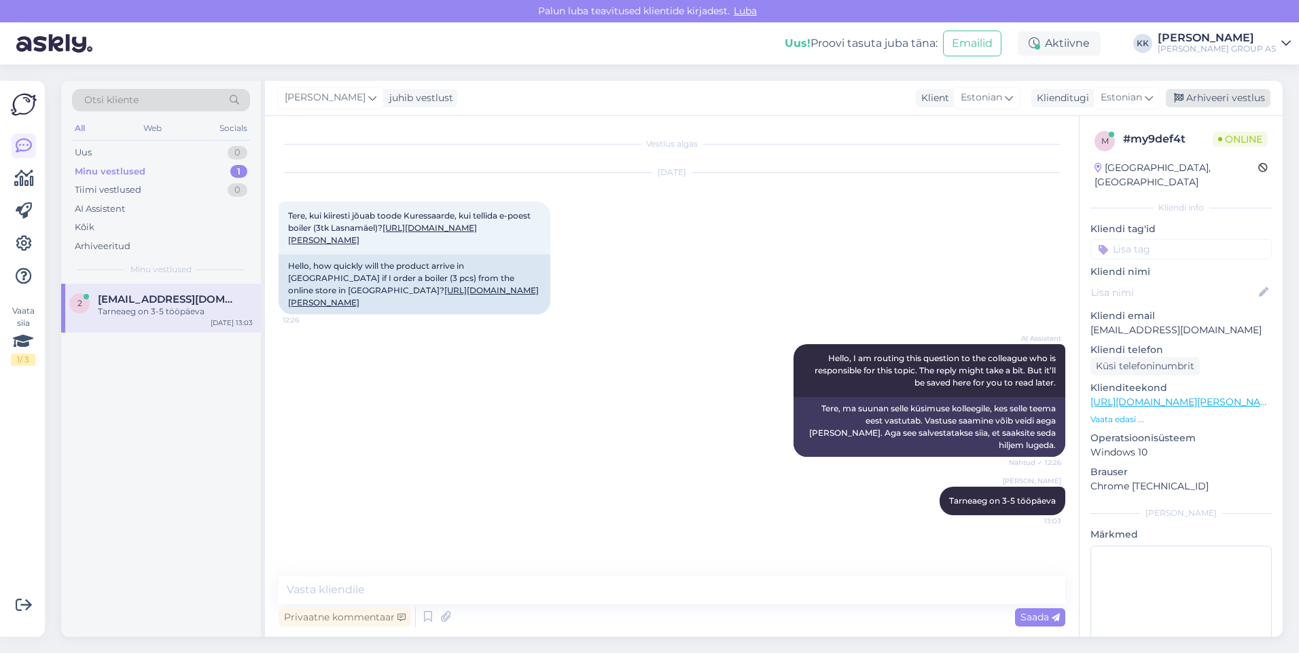
click at [1208, 94] on div "Arhiveeri vestlus" at bounding box center [1217, 98] width 105 height 18
